Goal: Task Accomplishment & Management: Manage account settings

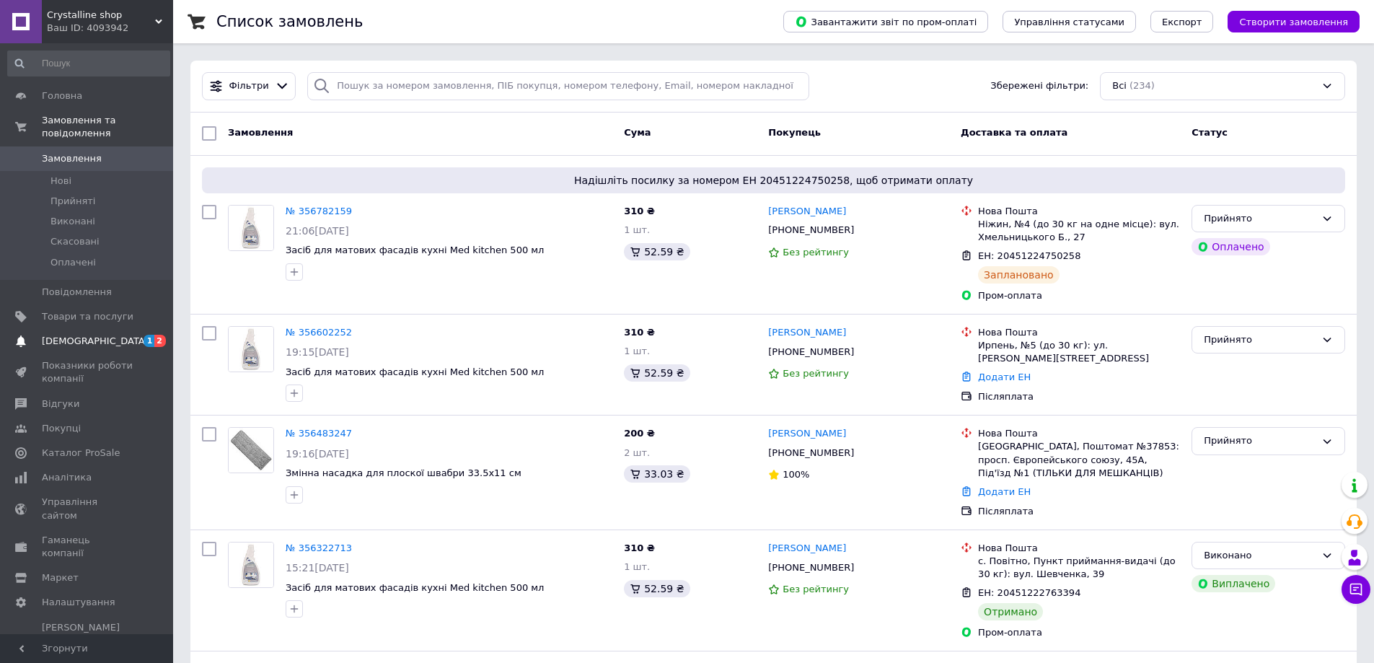
click at [102, 335] on span "Сповіщення" at bounding box center [88, 341] width 92 height 13
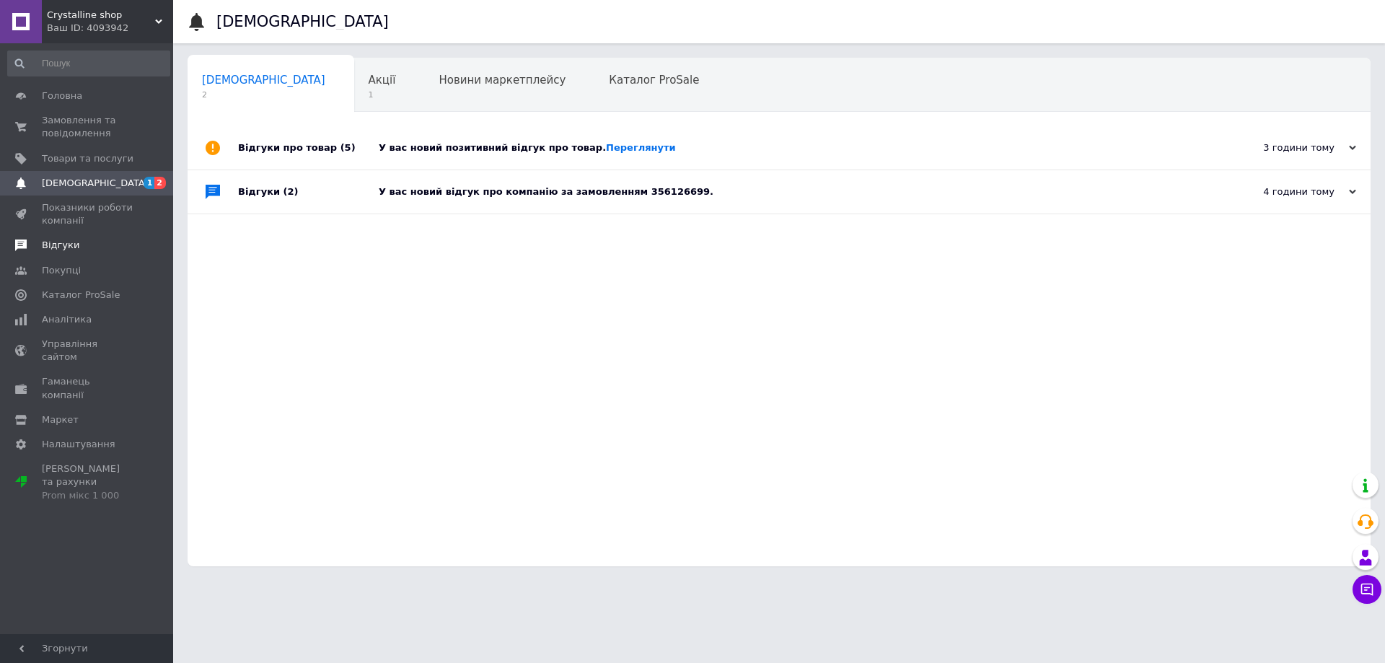
click at [106, 235] on link "Відгуки" at bounding box center [88, 245] width 177 height 25
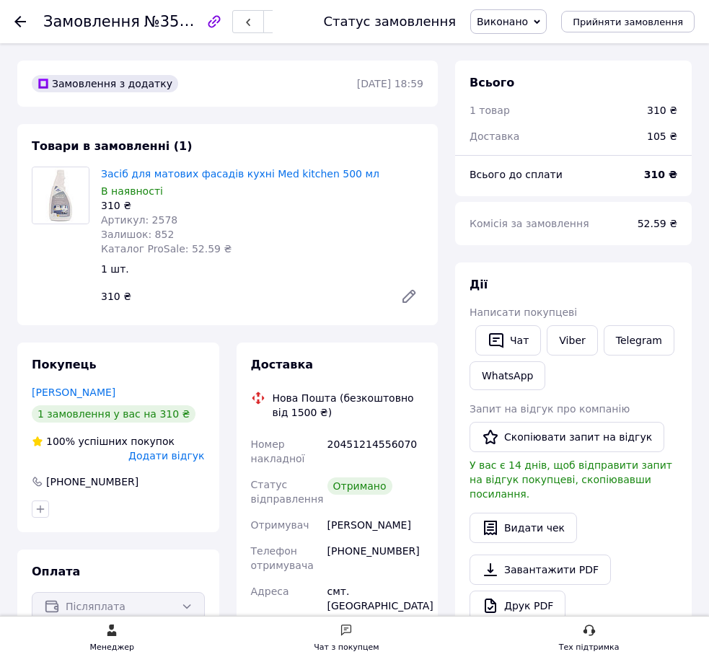
scroll to position [72, 0]
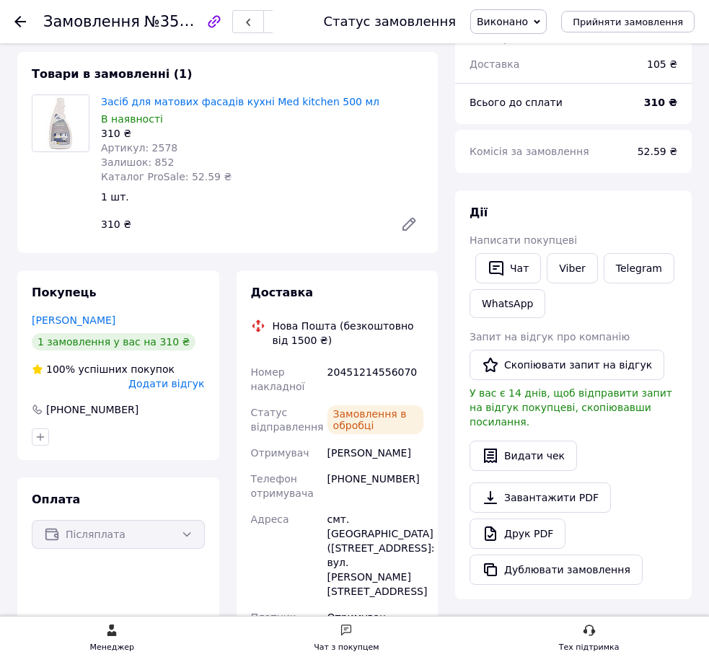
scroll to position [72, 0]
click at [16, 24] on icon at bounding box center [20, 22] width 12 height 12
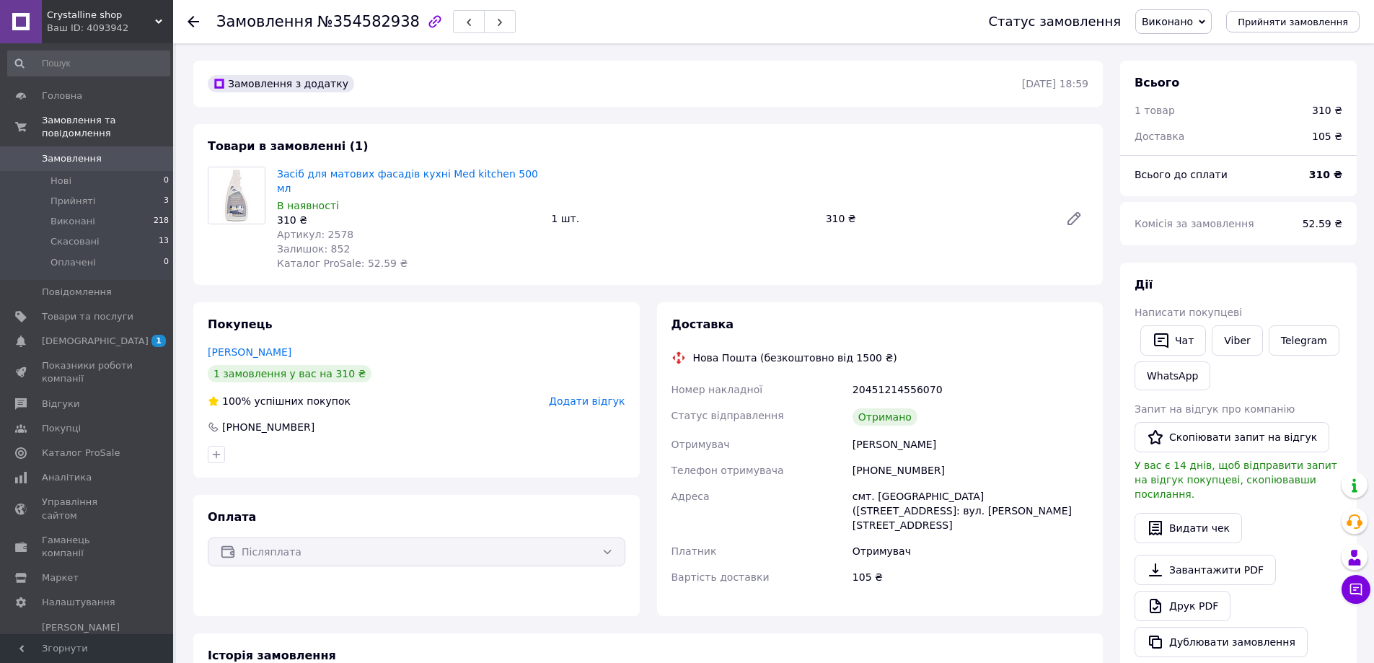
click at [872, 457] on div "[PHONE_NUMBER]" at bounding box center [971, 470] width 242 height 26
copy div "[PHONE_NUMBER]"
click at [877, 271] on div "Замовлення з додатку 27.07.2025 | 18:59 Товари в замовленні (1) Засіб для матов…" at bounding box center [648, 541] width 927 height 960
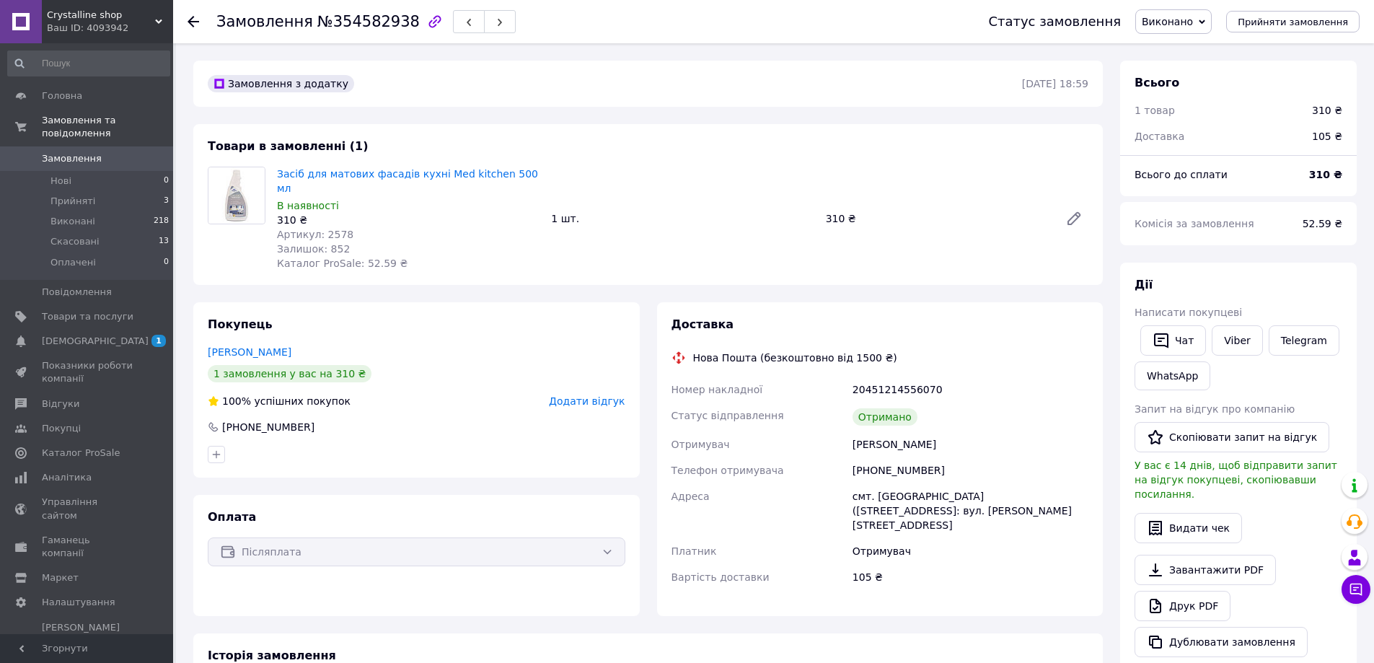
click at [882, 488] on div "смт. Петрове (Кіровоградська обл., Олександрійський р-н.), №1: вул. Каштанова, …" at bounding box center [971, 510] width 242 height 55
copy div "смт. Петрове (Кіровоградська обл., Олександрійський р-н.), №1: вул. Каштанова, …"
drag, startPoint x: 310, startPoint y: 406, endPoint x: 223, endPoint y: 411, distance: 87.4
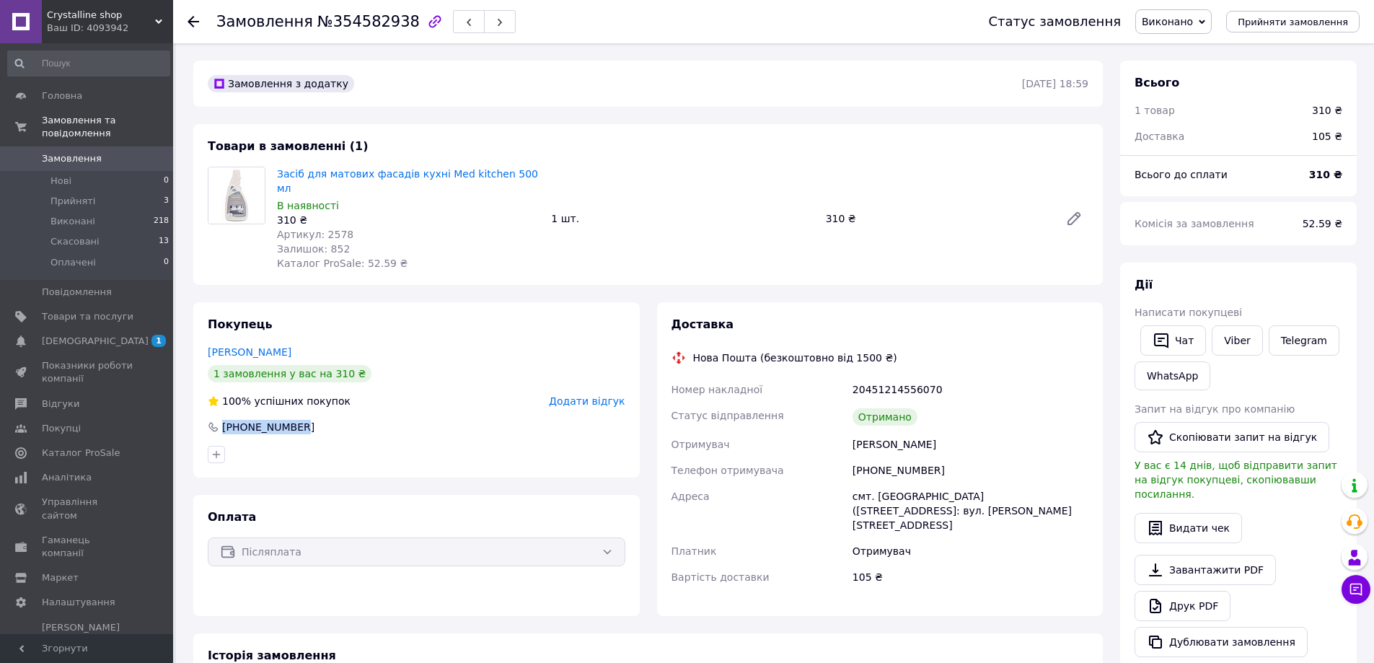
click at [223, 420] on div "+380968507313" at bounding box center [416, 427] width 421 height 14
copy div "+380968507313"
click at [196, 21] on use at bounding box center [194, 22] width 12 height 12
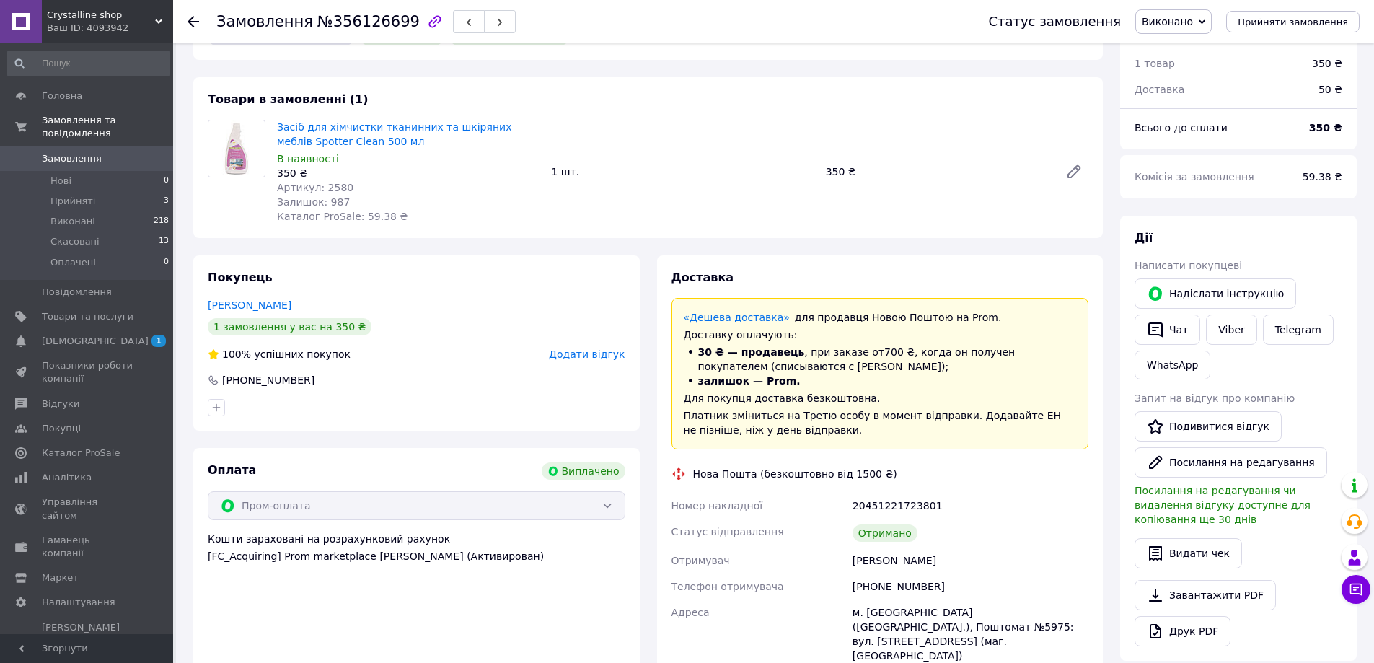
scroll to position [72, 0]
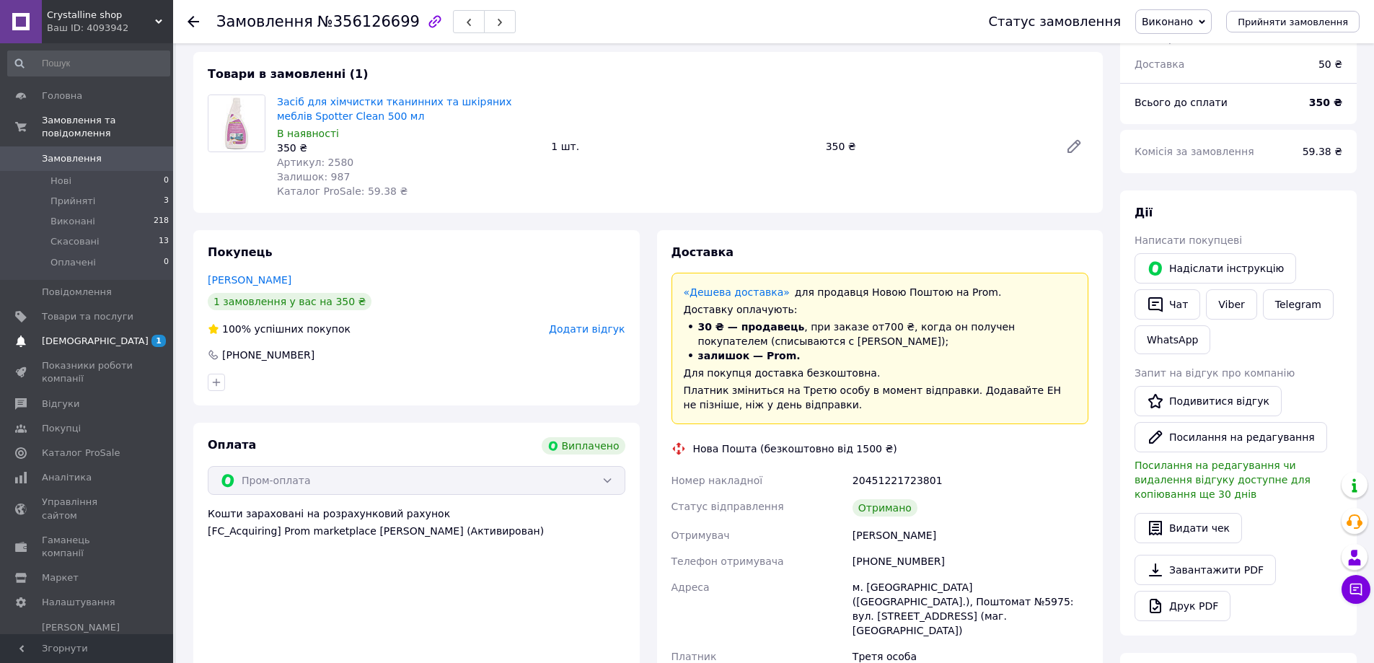
click at [80, 335] on span "Сповіщення" at bounding box center [95, 341] width 107 height 13
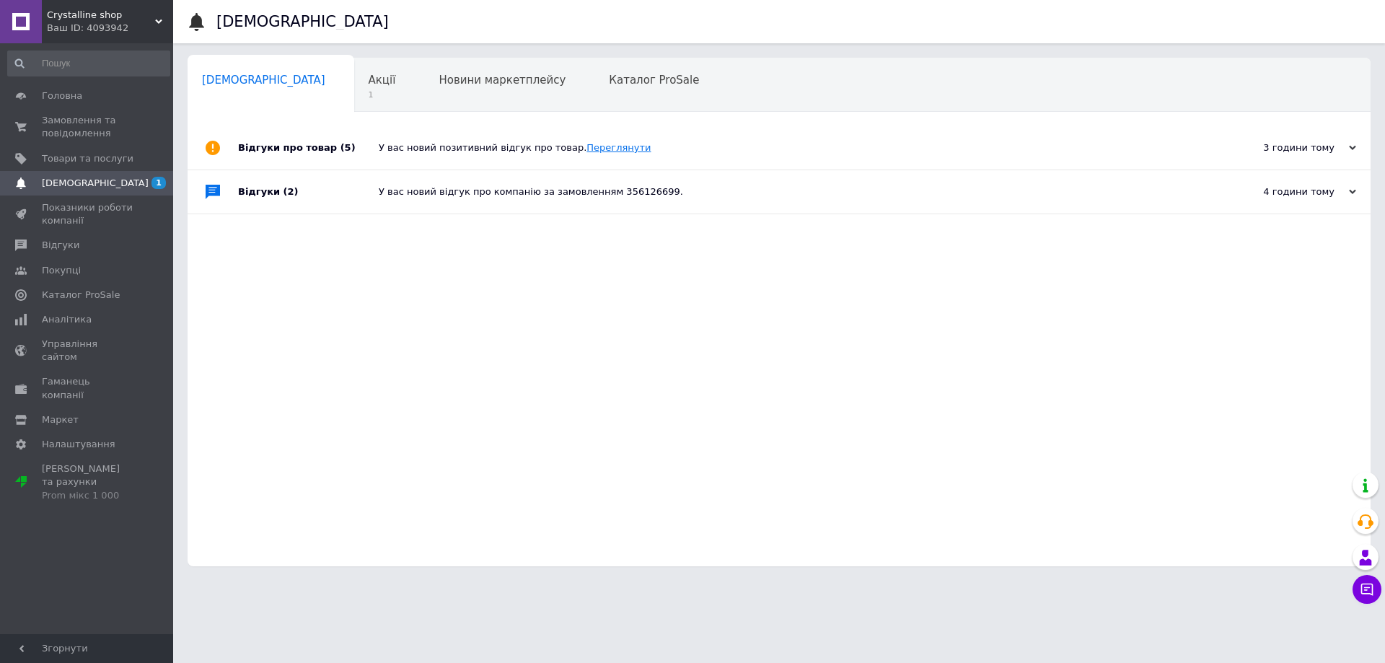
click at [587, 144] on link "Переглянути" at bounding box center [619, 147] width 64 height 11
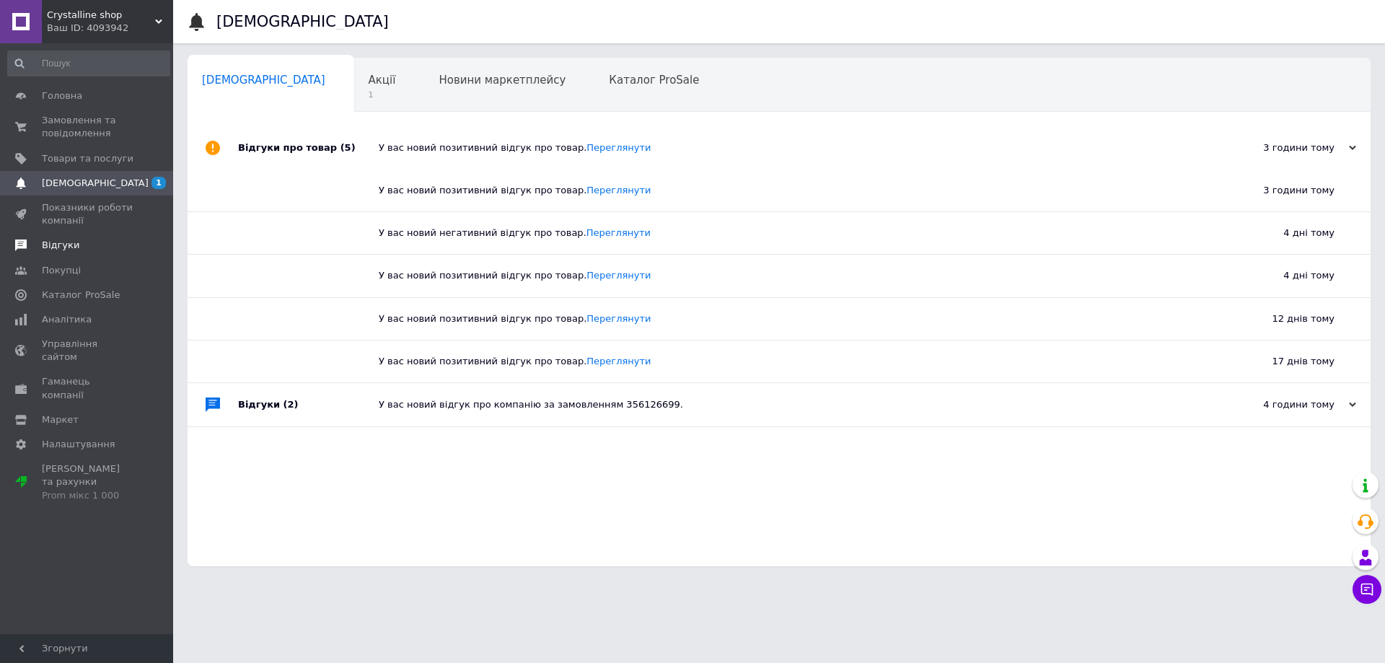
click at [89, 248] on span "Відгуки" at bounding box center [88, 245] width 92 height 13
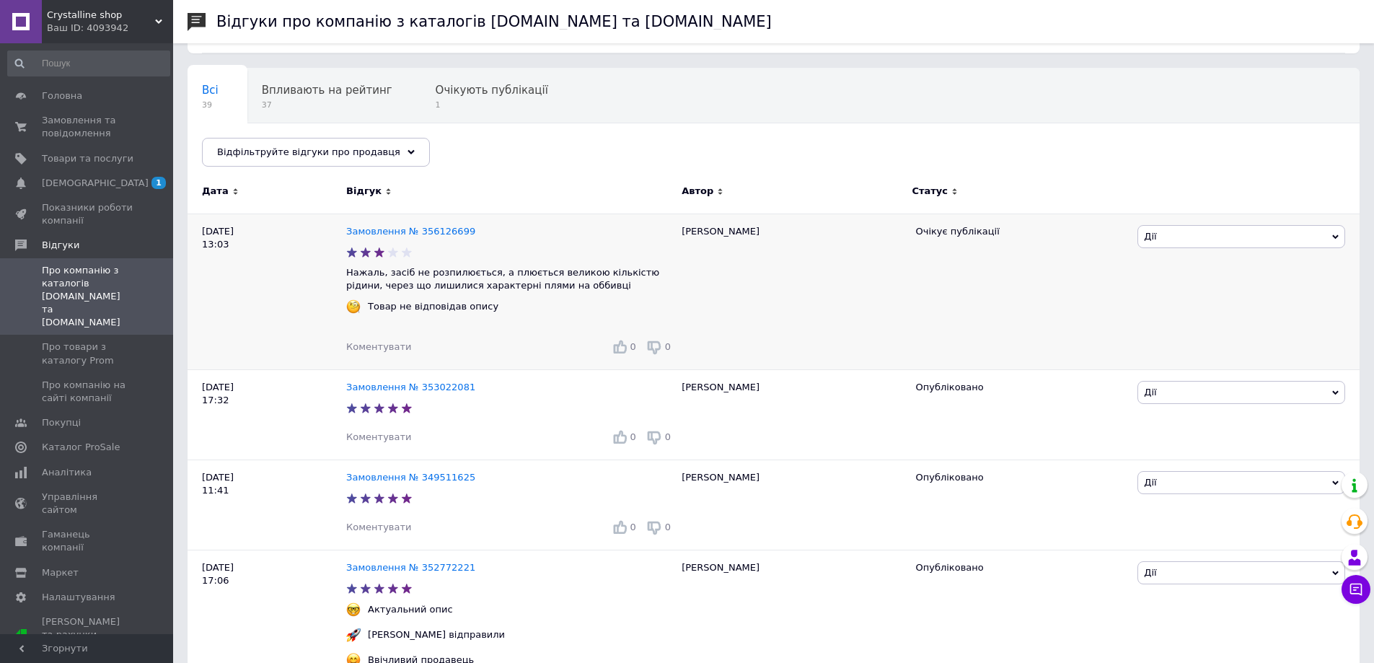
scroll to position [72, 0]
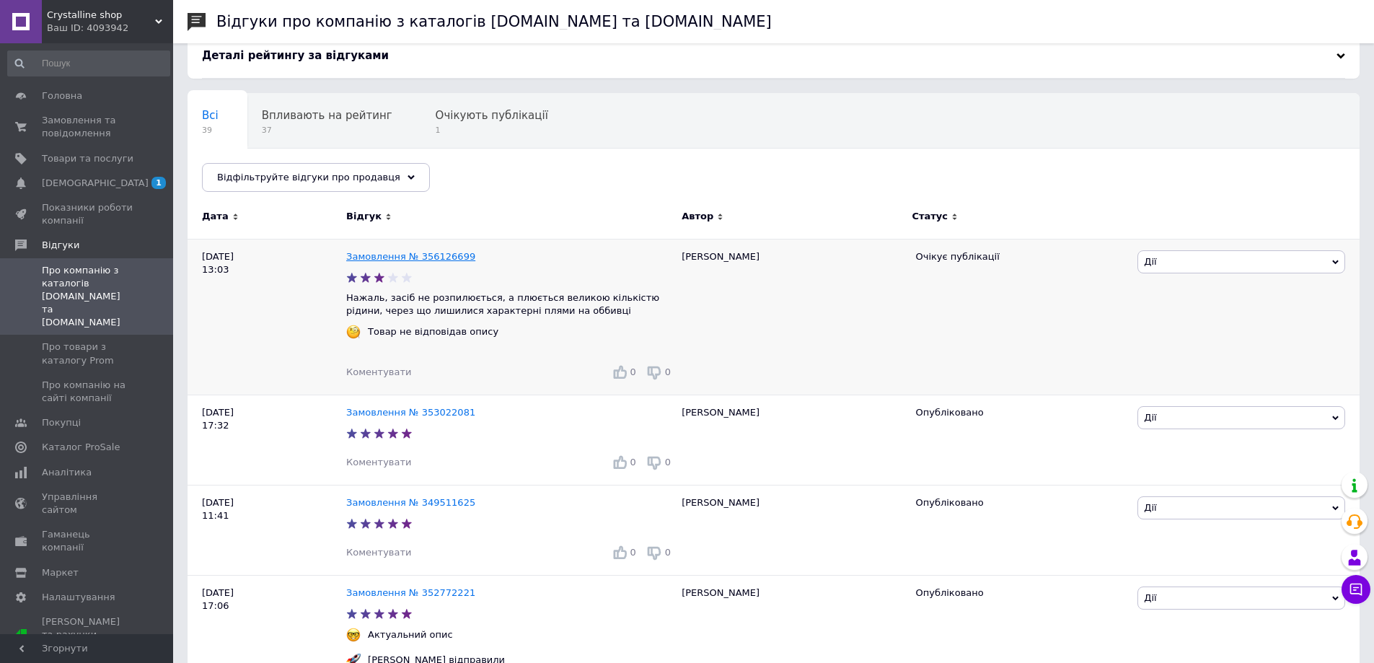
click at [439, 260] on link "Замовлення № 356126699" at bounding box center [410, 256] width 129 height 11
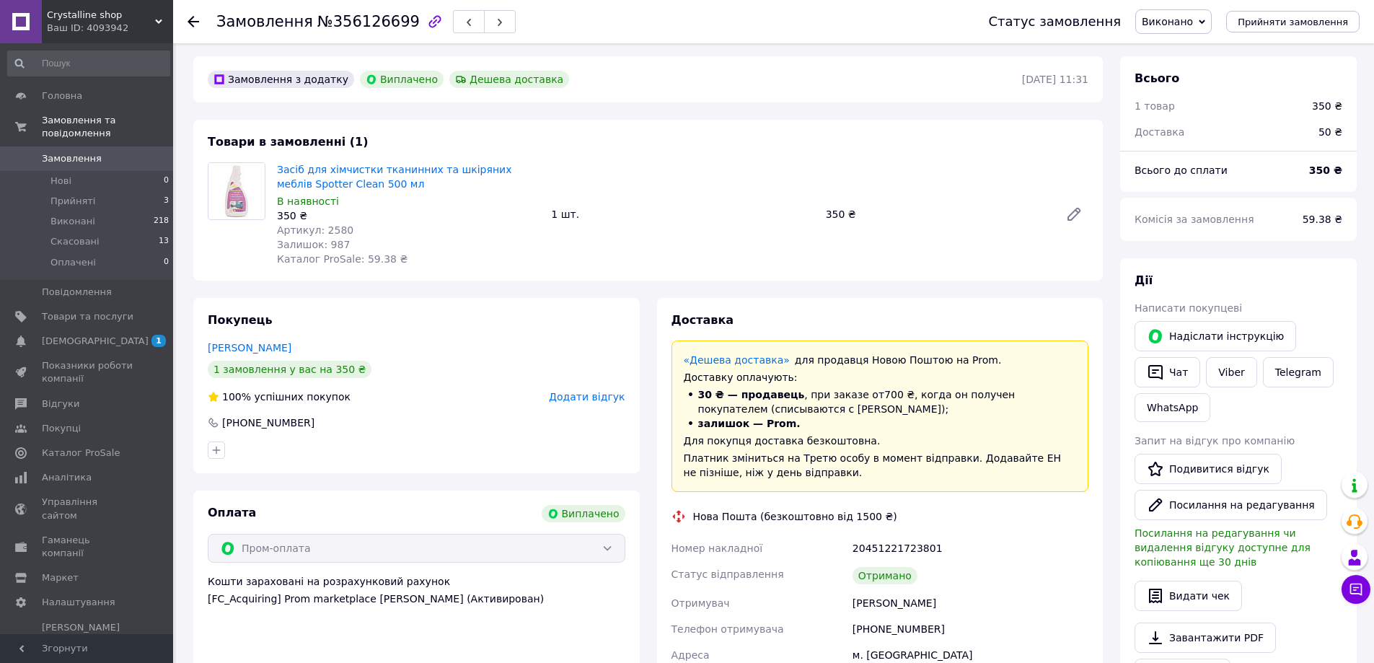
scroll to position [72, 0]
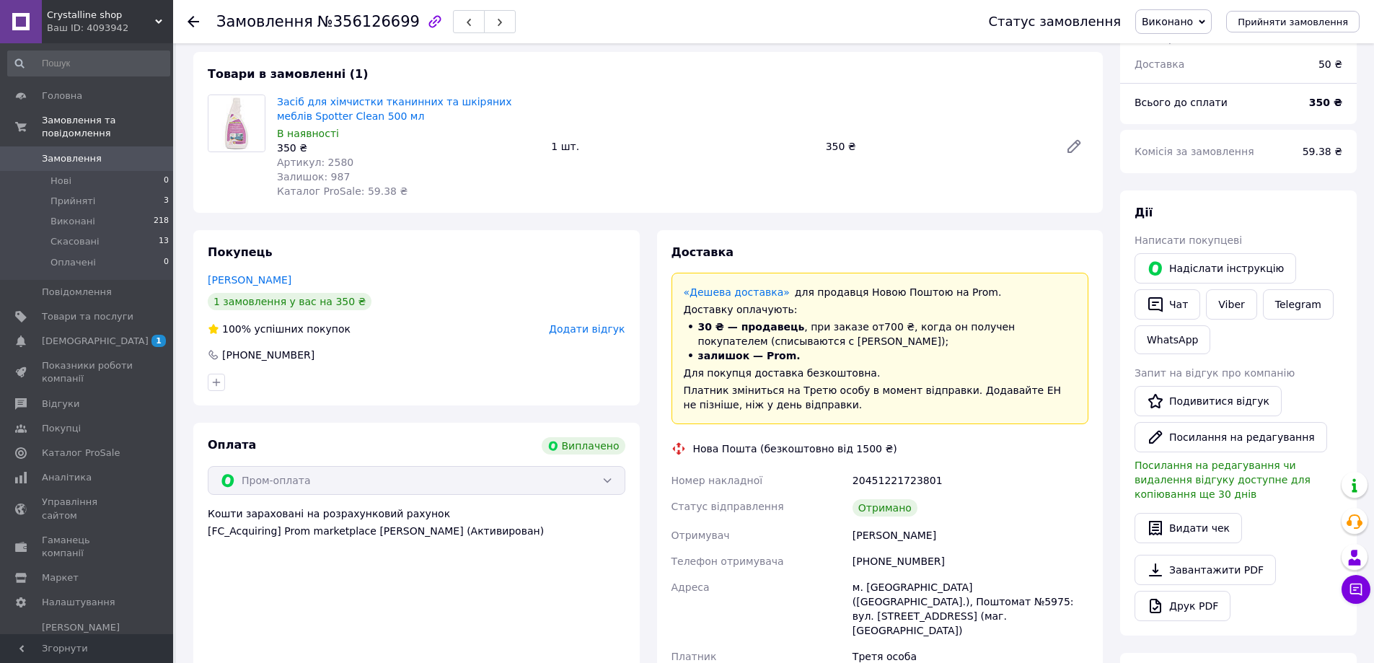
click at [190, 22] on use at bounding box center [194, 22] width 12 height 12
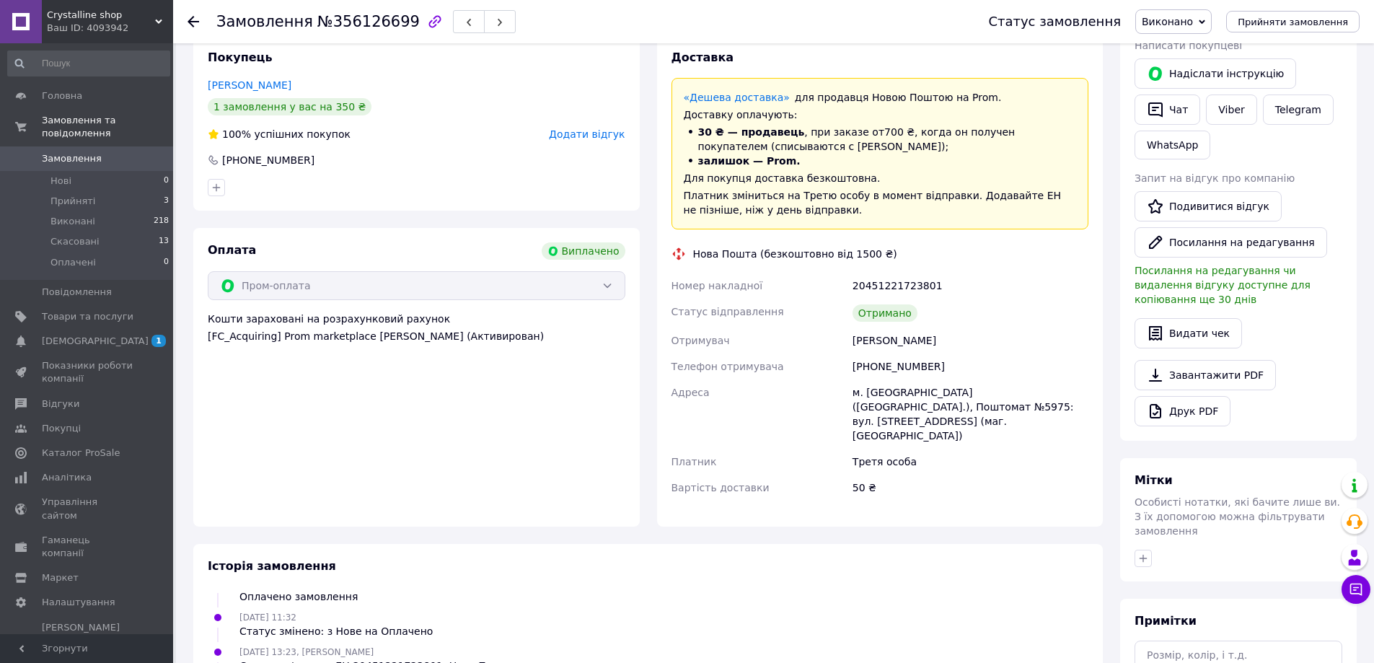
scroll to position [289, 0]
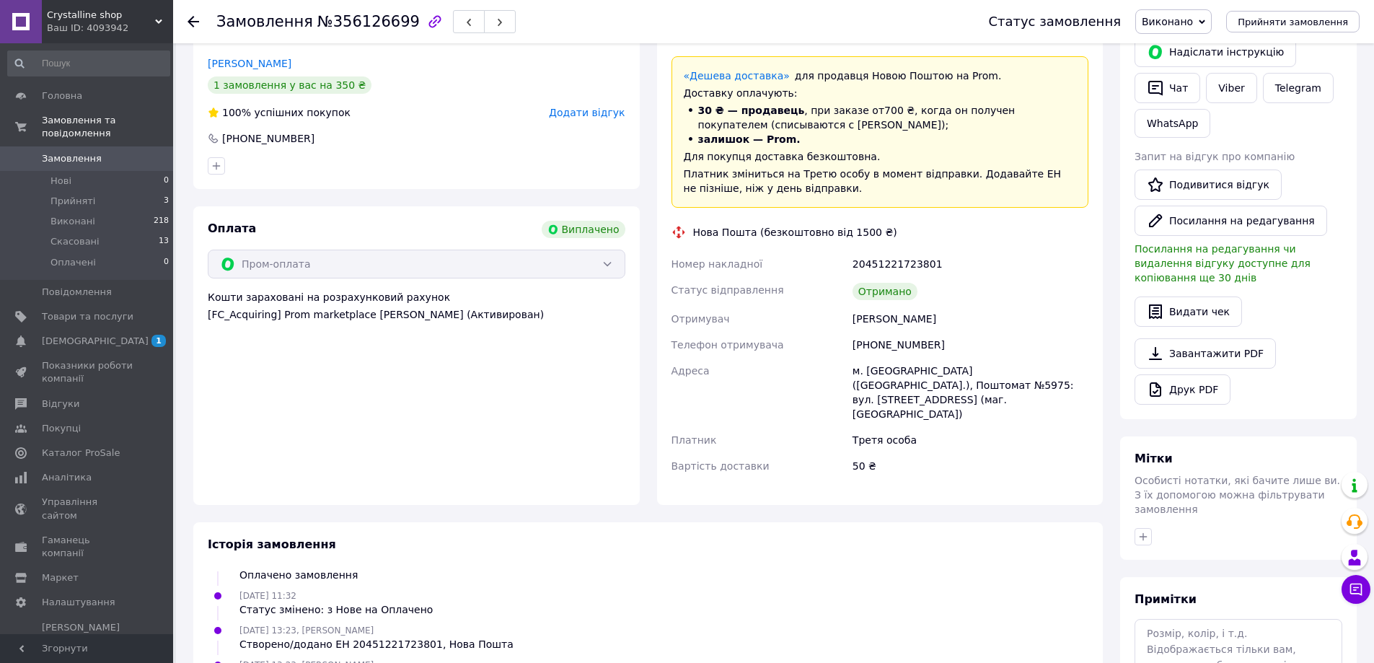
click at [884, 340] on div "[PHONE_NUMBER]" at bounding box center [971, 345] width 242 height 26
copy div "[PHONE_NUMBER]"
click at [355, 27] on span "№356126699" at bounding box center [368, 21] width 102 height 17
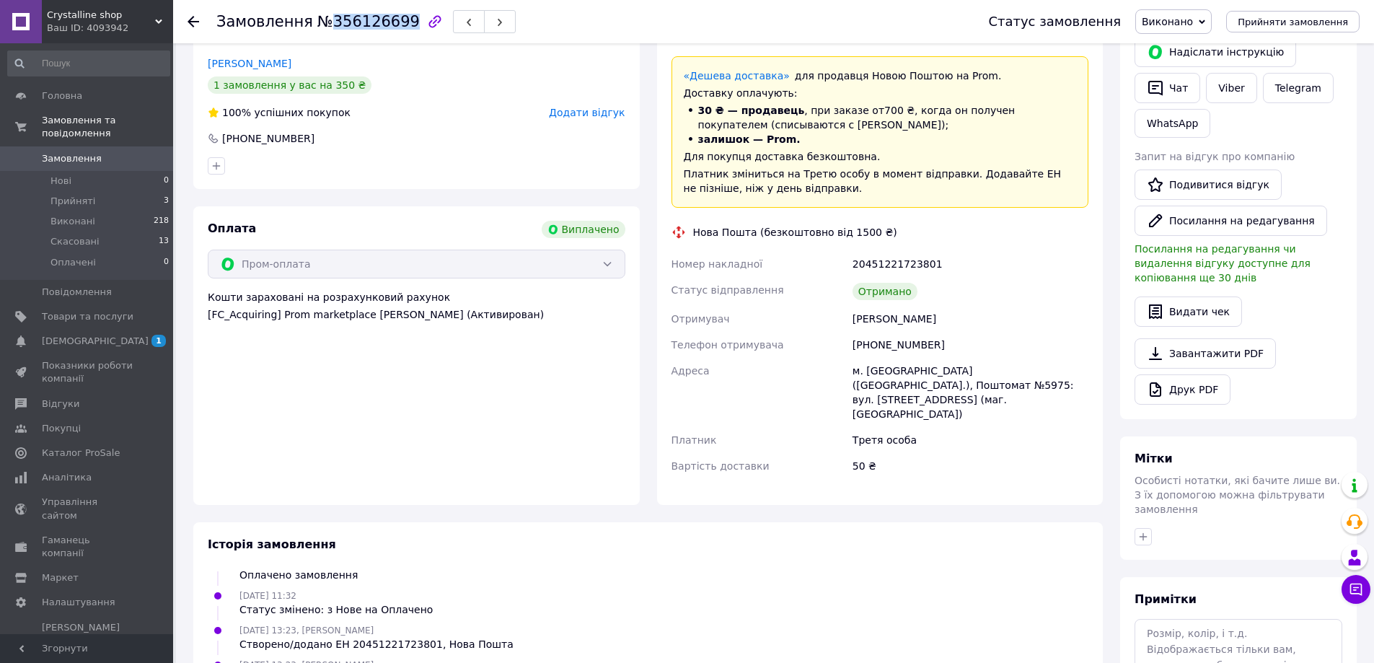
click at [355, 27] on span "№356126699" at bounding box center [368, 21] width 102 height 17
copy span "356126699"
click at [607, 356] on div "Оплата Виплачено Пром-оплата Кошти зараховані на розрахунковий рахунок [FC_Acqu…" at bounding box center [416, 355] width 447 height 299
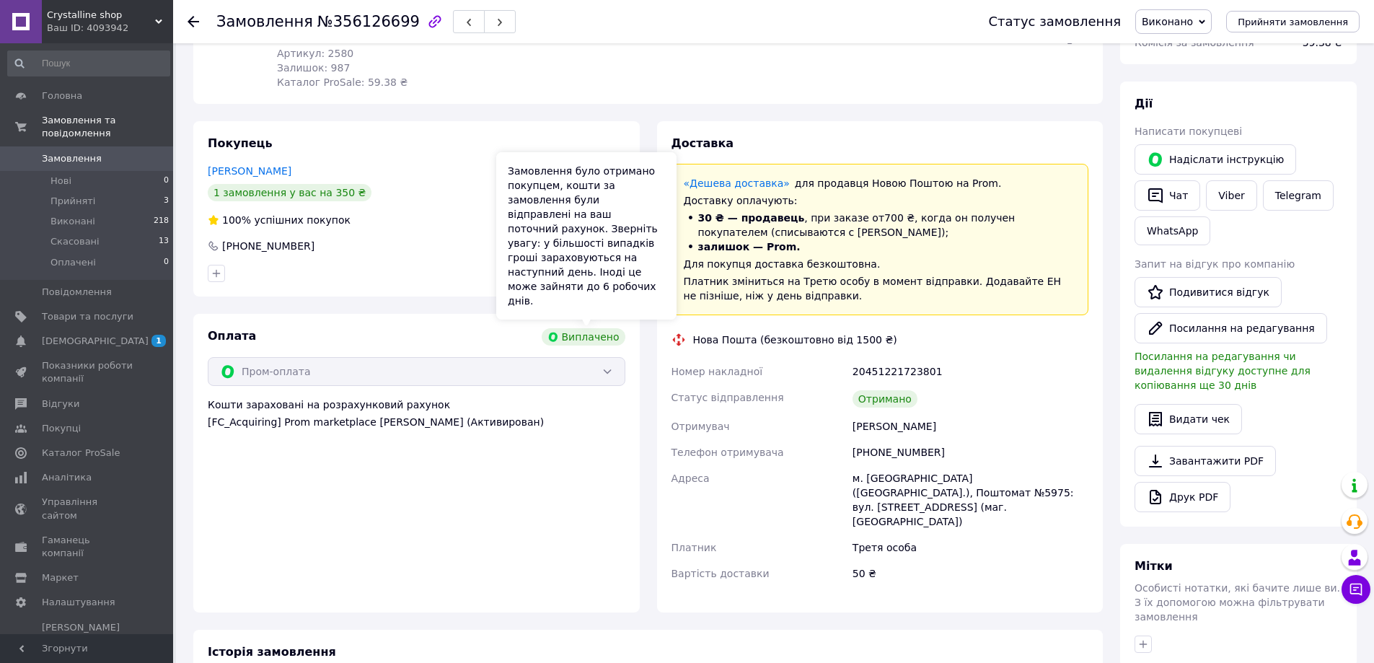
scroll to position [72, 0]
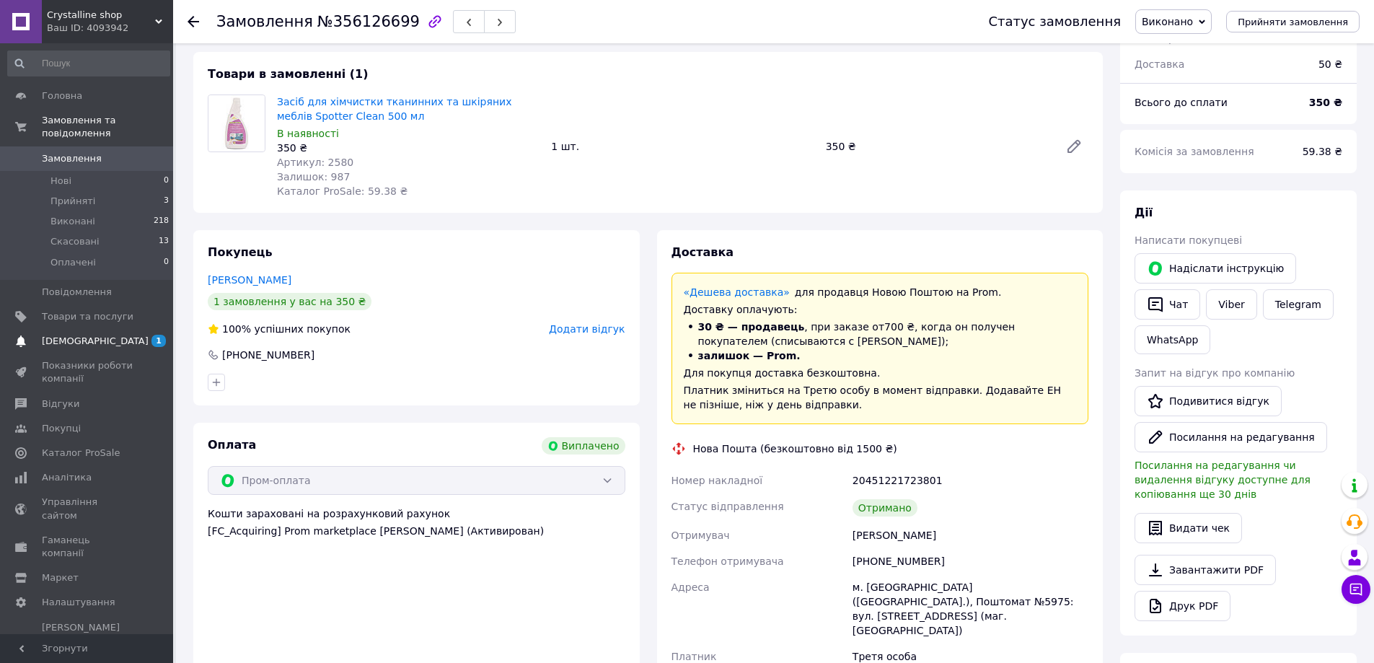
click at [100, 335] on span "[DEMOGRAPHIC_DATA]" at bounding box center [88, 341] width 92 height 13
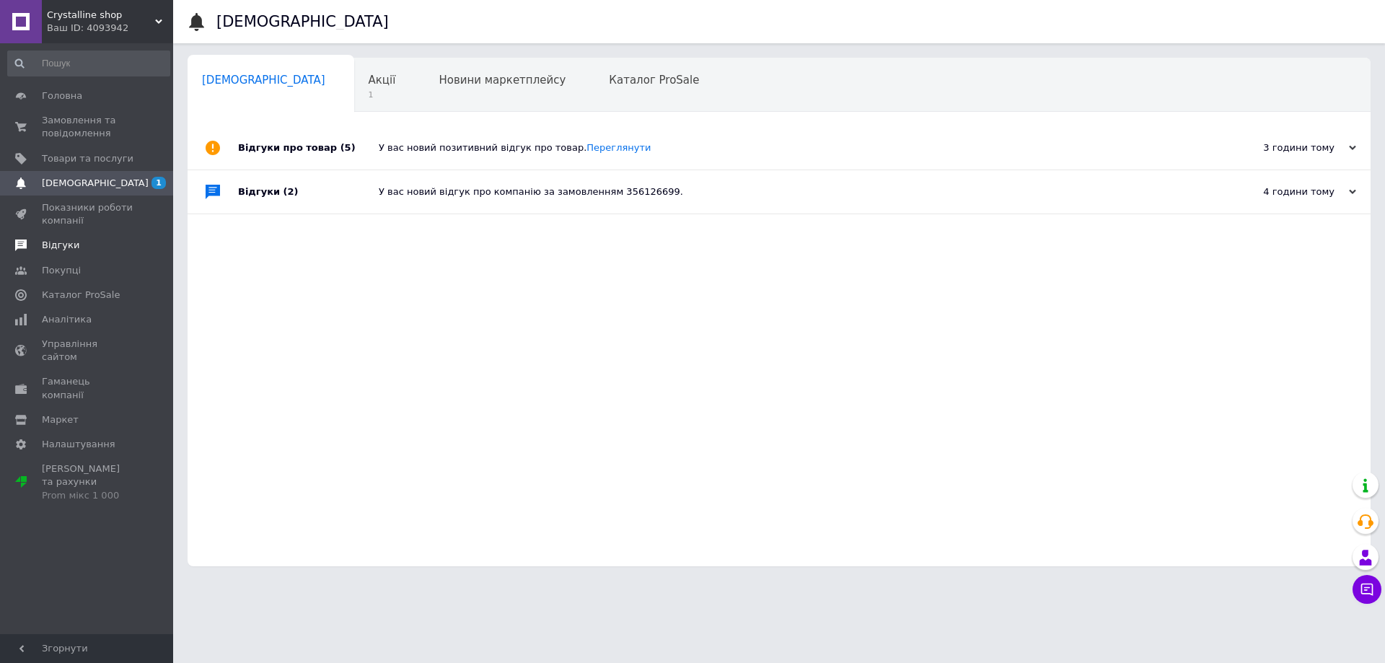
click at [82, 242] on span "Відгуки" at bounding box center [88, 245] width 92 height 13
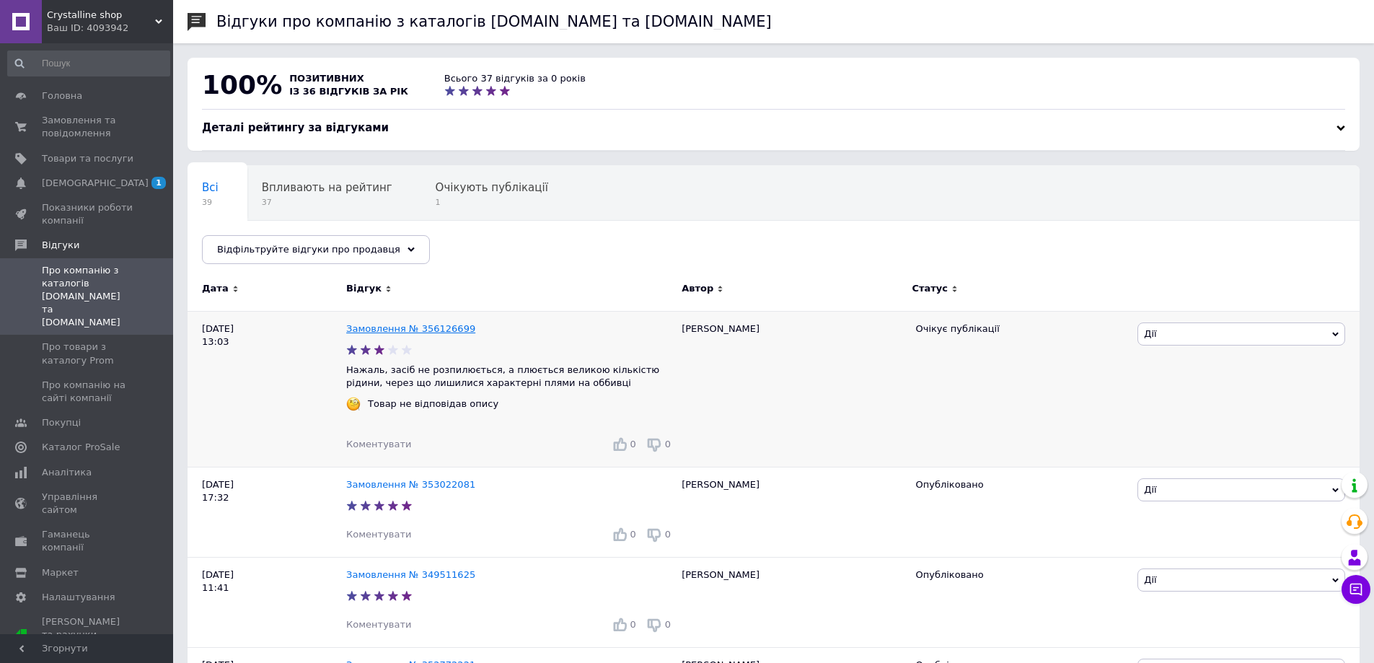
click at [425, 325] on link "Замовлення № 356126699" at bounding box center [410, 328] width 129 height 11
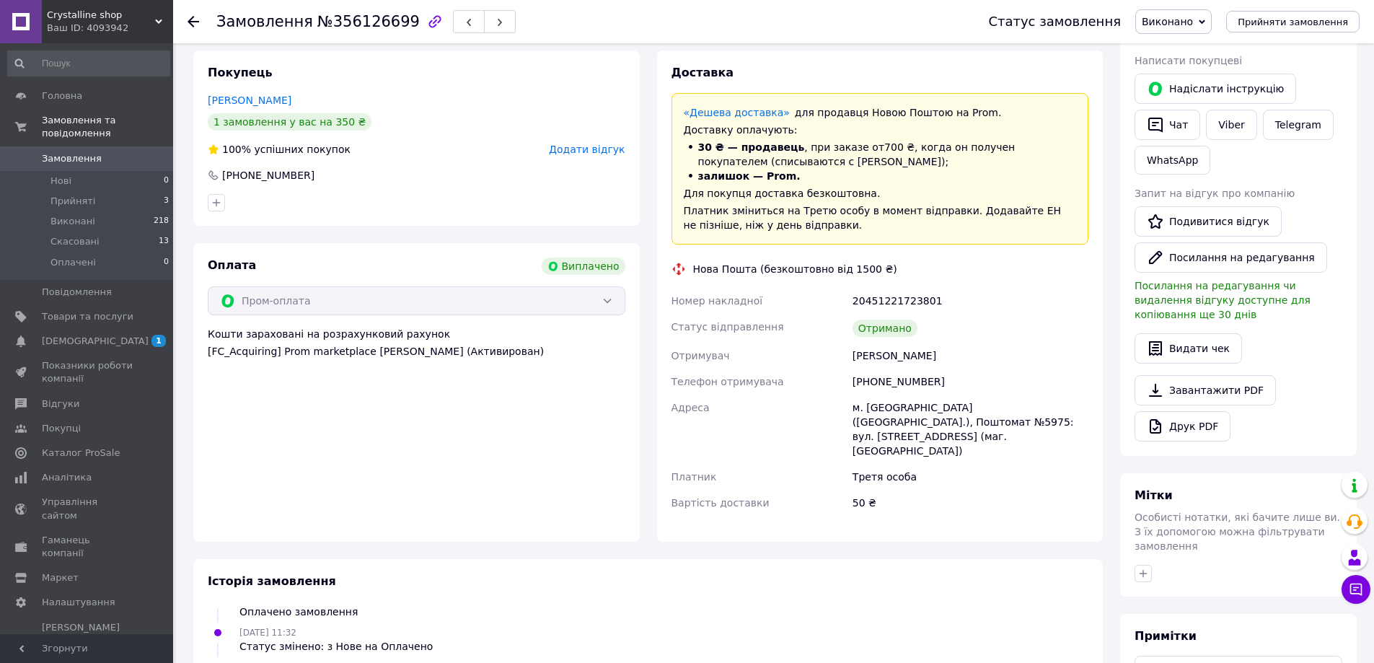
scroll to position [289, 0]
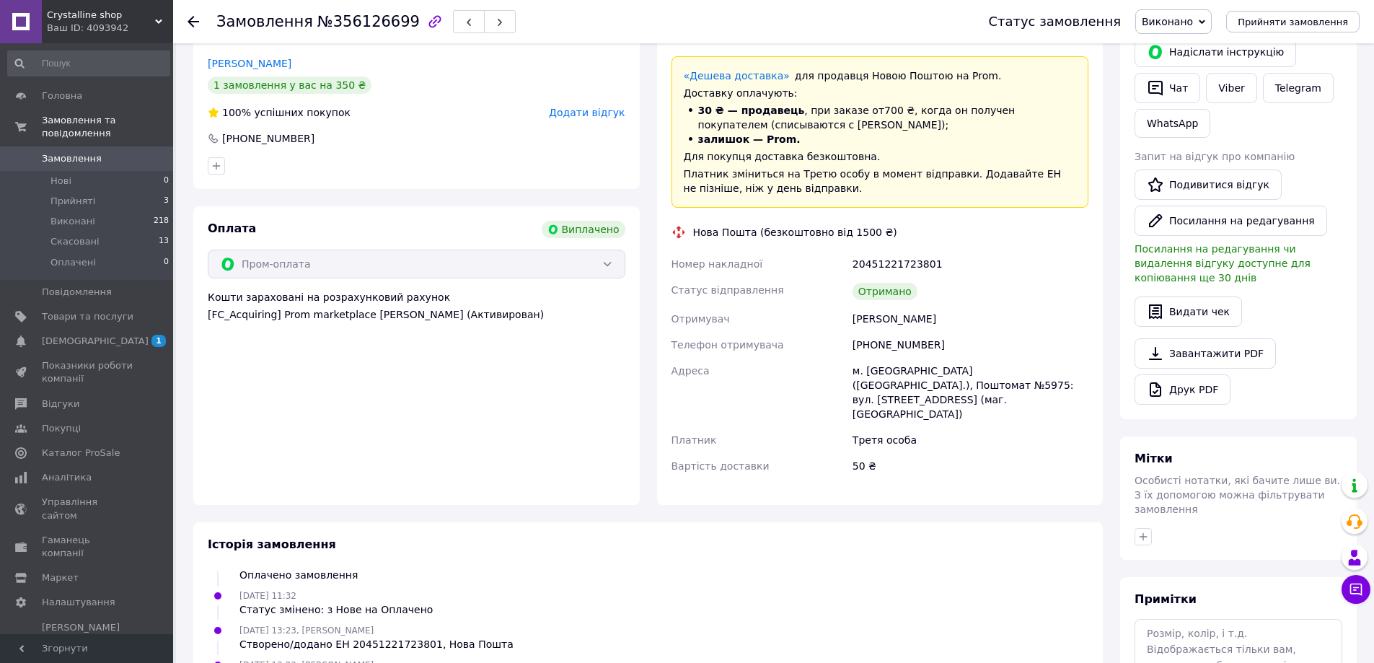
click at [890, 263] on div "20451221723801" at bounding box center [971, 264] width 242 height 26
copy div "20451221723801"
click at [894, 346] on div "[PHONE_NUMBER]" at bounding box center [971, 345] width 242 height 26
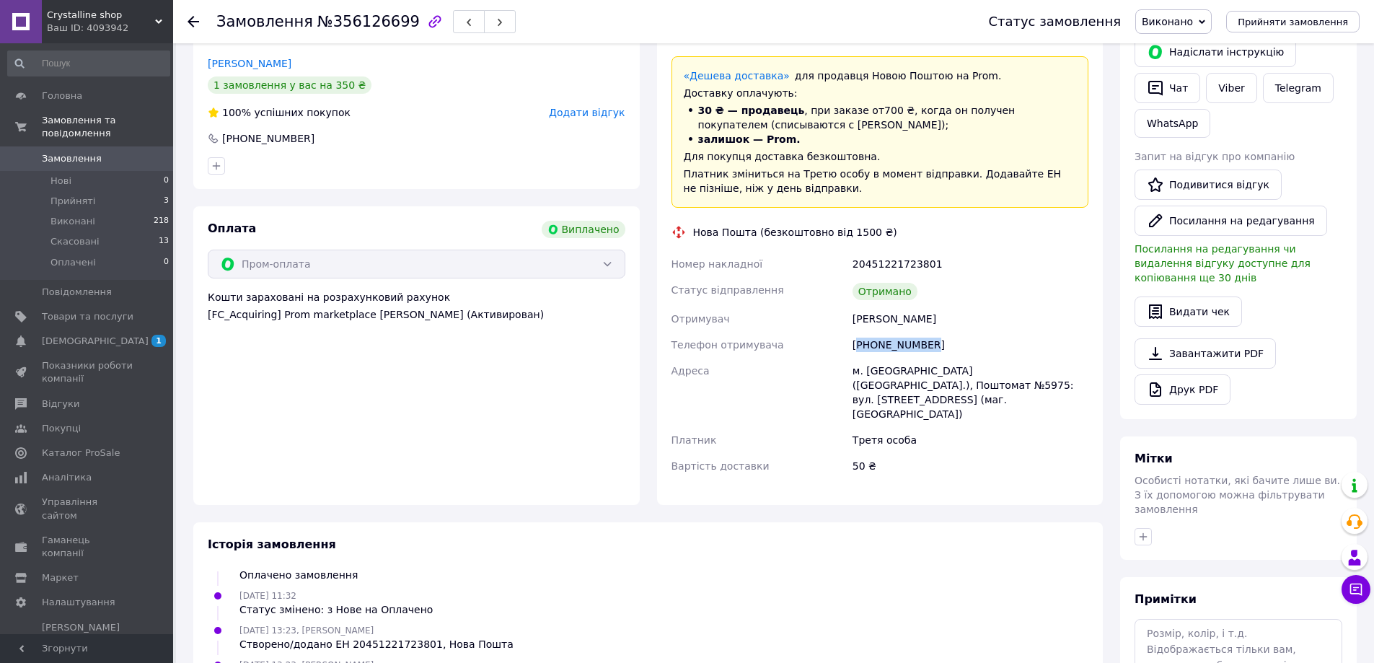
copy div "380661214688"
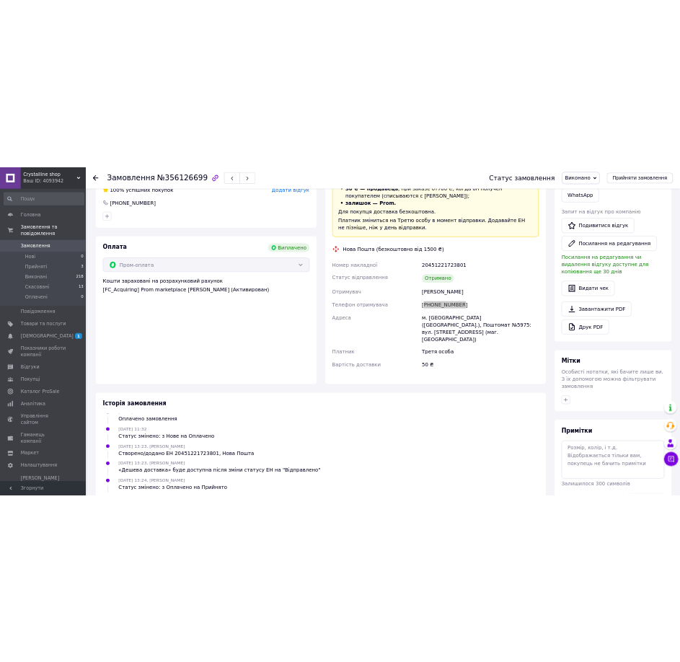
scroll to position [216, 0]
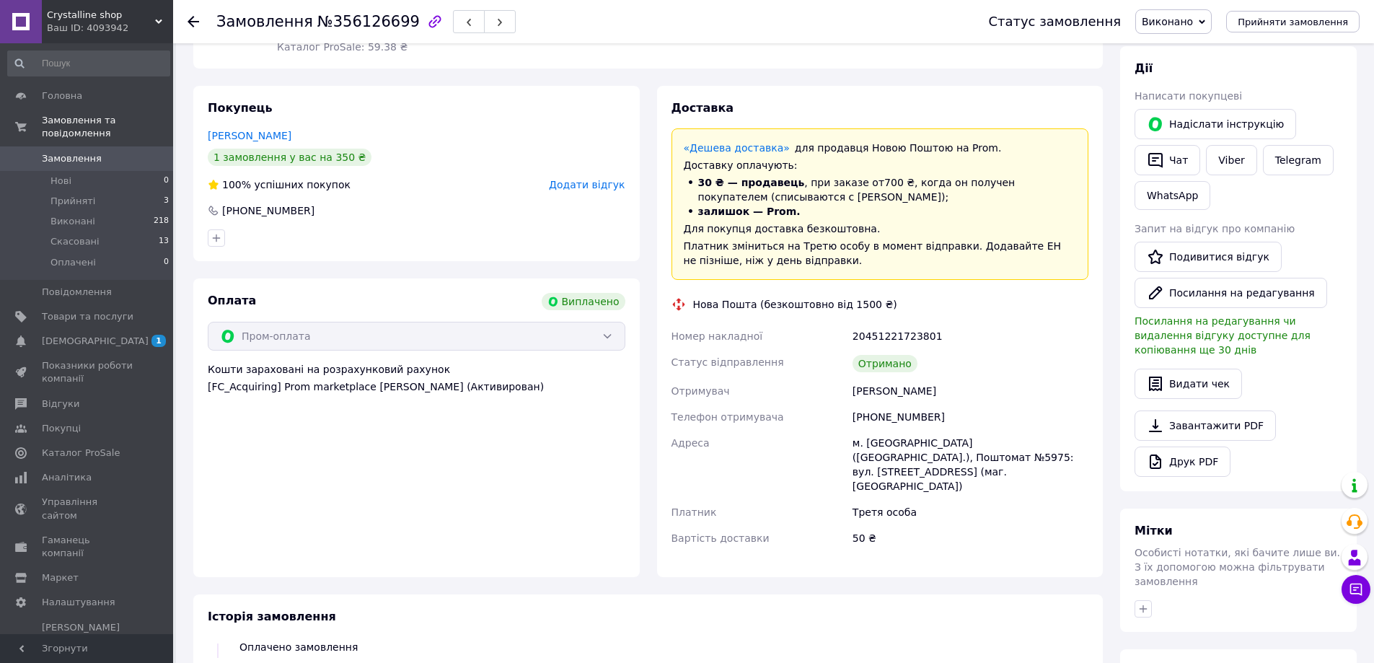
click at [471, 267] on div "Покупець [PERSON_NAME] 1 замовлення у вас на 350 ₴ 100% успішних покупок Додати…" at bounding box center [416, 331] width 447 height 491
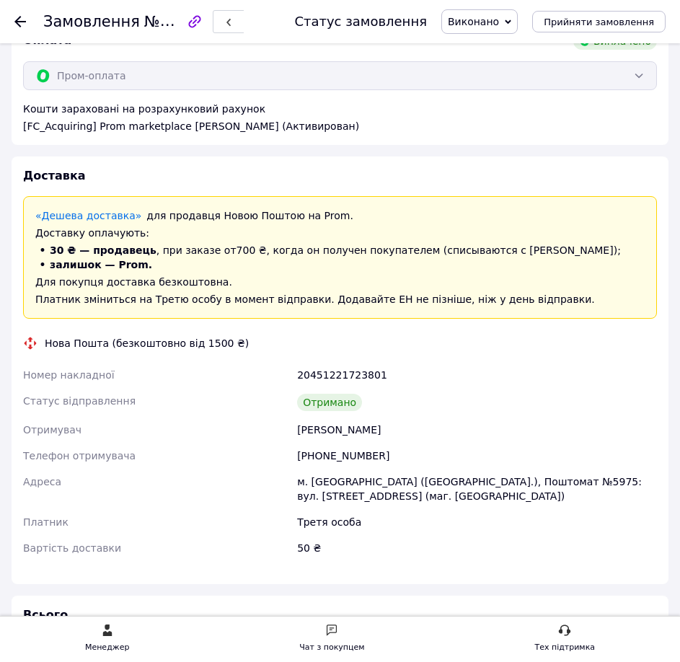
scroll to position [505, 0]
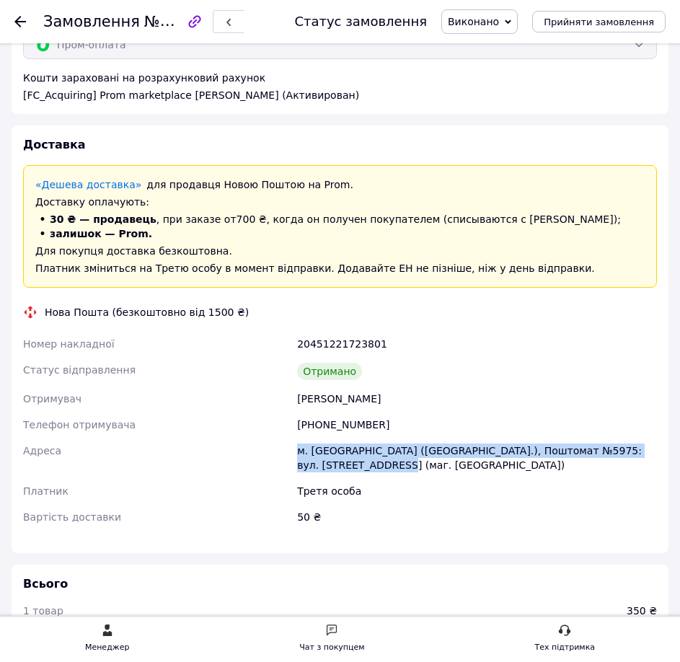
drag, startPoint x: 297, startPoint y: 452, endPoint x: 330, endPoint y: 475, distance: 40.3
click at [330, 475] on div "м. [GEOGRAPHIC_DATA] ([GEOGRAPHIC_DATA].), Поштомат №5975: вул. [STREET_ADDRESS…" at bounding box center [477, 458] width 366 height 40
copy div "м. [GEOGRAPHIC_DATA] ([GEOGRAPHIC_DATA].), Поштомат №5975: вул. [STREET_ADDRESS…"
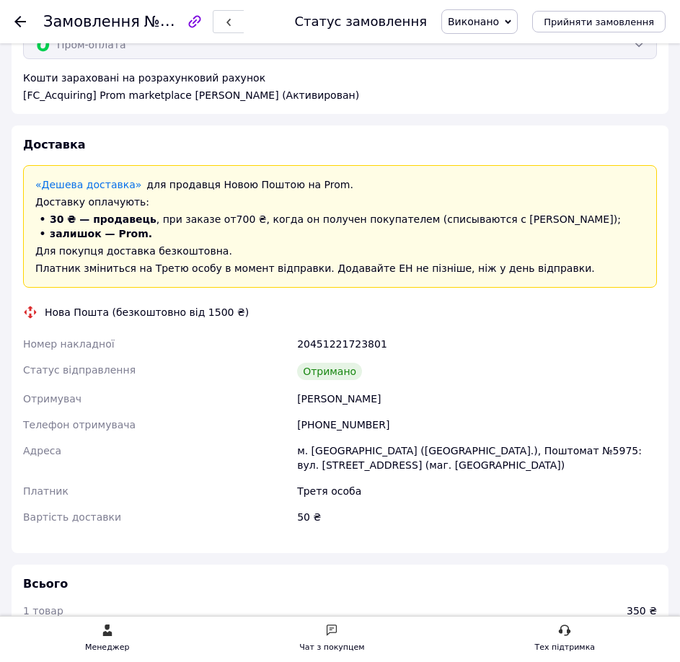
click at [495, 353] on div "20451221723801" at bounding box center [477, 344] width 366 height 26
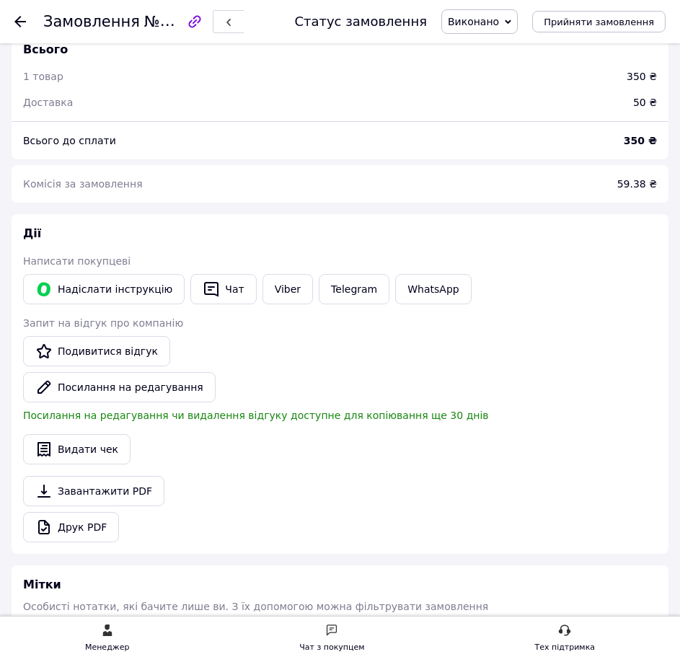
scroll to position [1154, 0]
